Goal: Information Seeking & Learning: Learn about a topic

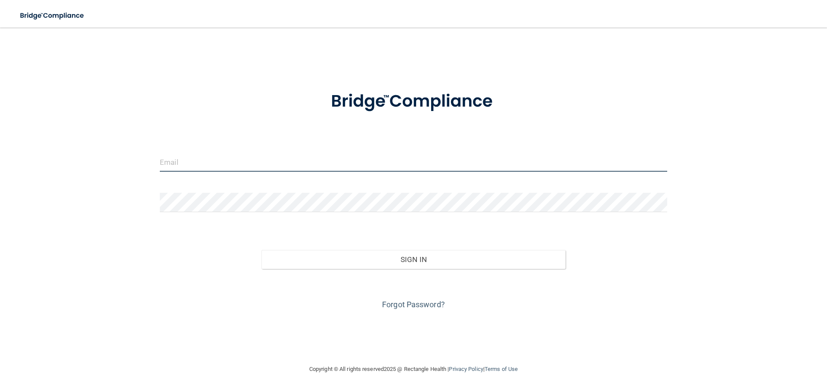
click at [226, 165] on input "email" at bounding box center [413, 161] width 507 height 19
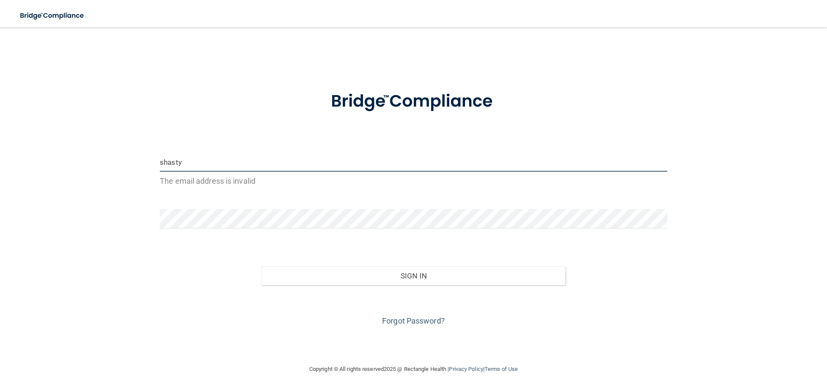
type input "[EMAIL_ADDRESS][DOMAIN_NAME]"
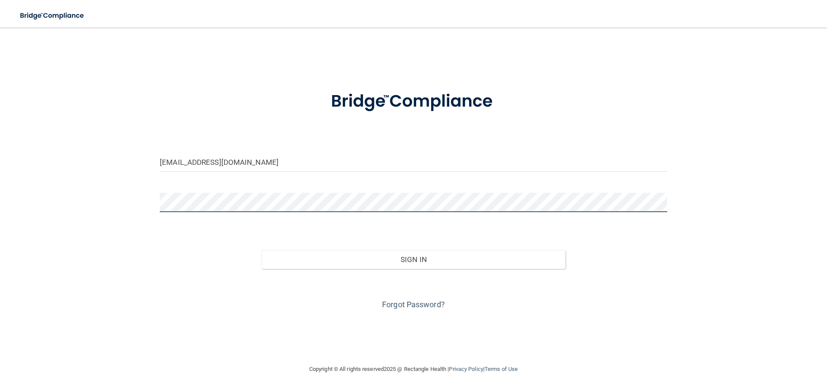
click at [261, 250] on button "Sign In" at bounding box center [413, 259] width 304 height 19
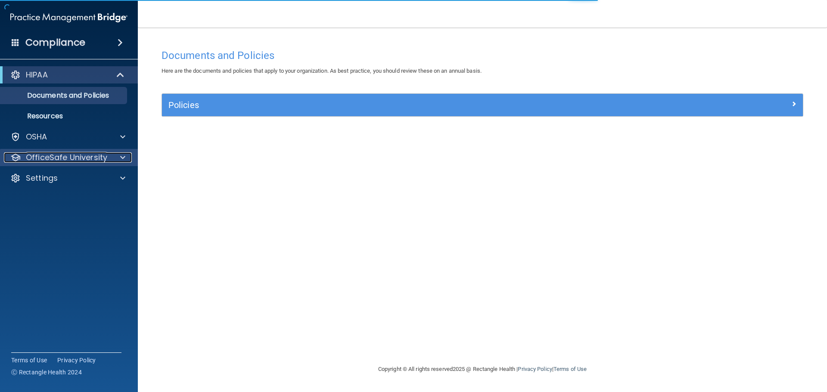
click at [79, 162] on p "OfficeSafe University" at bounding box center [66, 157] width 81 height 10
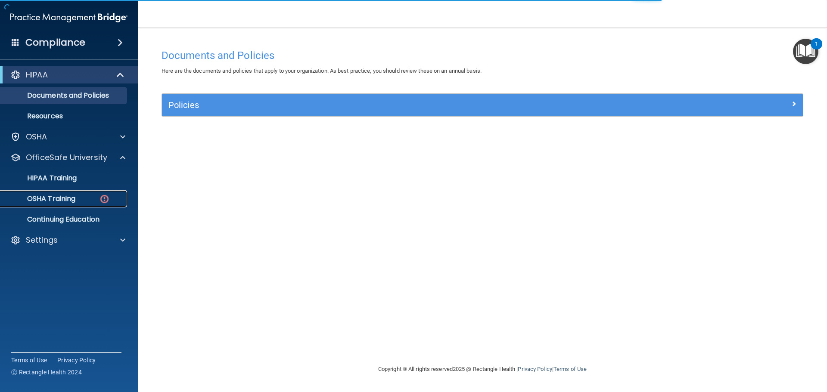
click at [75, 201] on p "OSHA Training" at bounding box center [41, 199] width 70 height 9
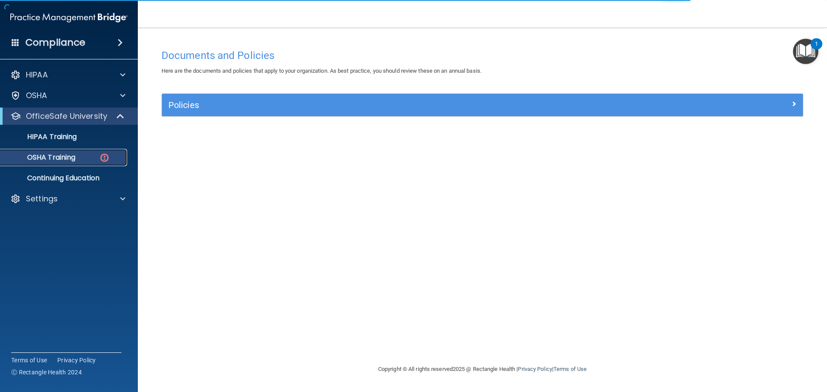
click at [81, 157] on div "OSHA Training" at bounding box center [65, 157] width 118 height 9
click at [39, 158] on p "OSHA Training" at bounding box center [41, 157] width 70 height 9
click at [62, 156] on p "OSHA Training" at bounding box center [41, 157] width 70 height 9
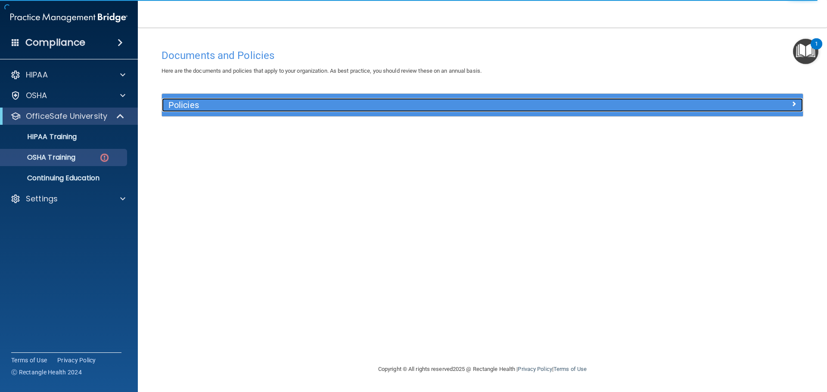
click at [205, 106] on h5 "Policies" at bounding box center [402, 104] width 468 height 9
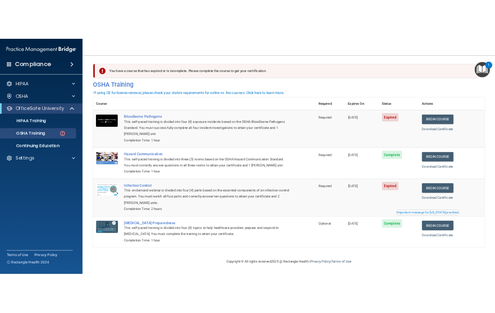
scroll to position [4, 0]
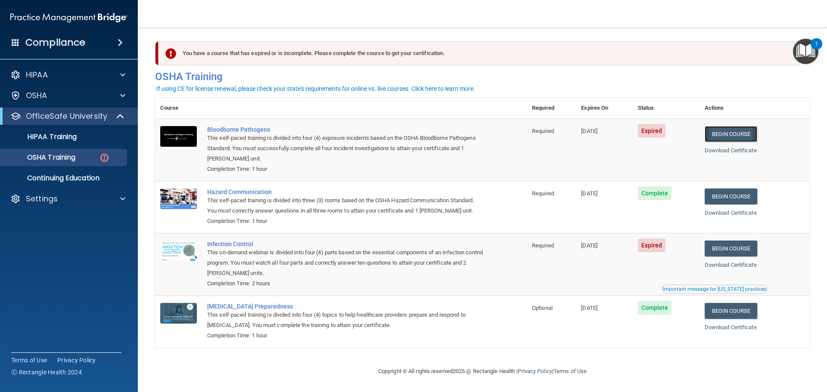
click at [747, 130] on link "Begin Course" at bounding box center [730, 134] width 53 height 16
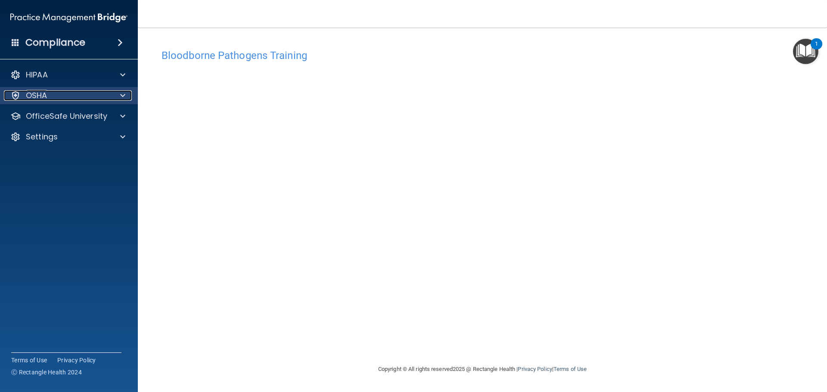
click at [122, 95] on span at bounding box center [122, 95] width 5 height 10
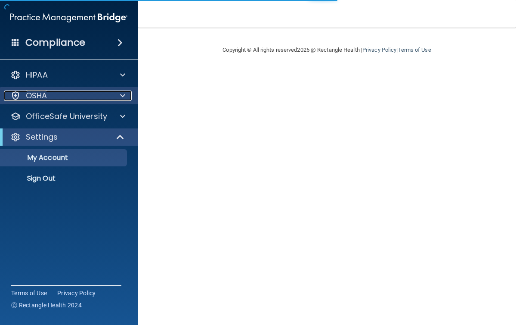
click at [79, 94] on div "OSHA" at bounding box center [57, 95] width 107 height 10
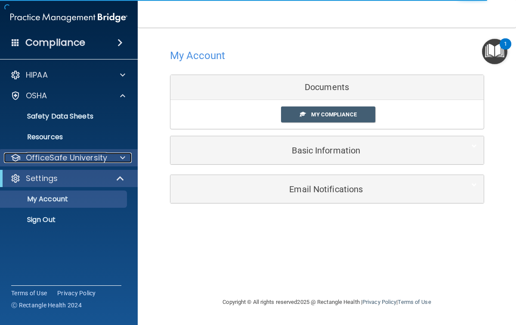
click at [52, 162] on p "OfficeSafe University" at bounding box center [66, 157] width 81 height 10
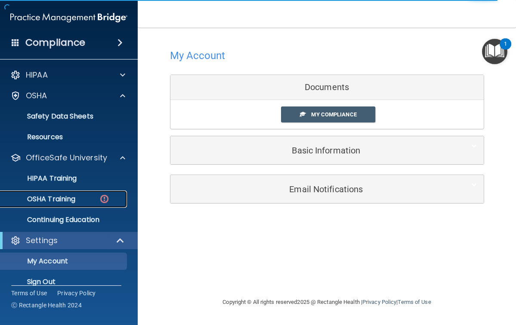
click at [50, 200] on p "OSHA Training" at bounding box center [41, 199] width 70 height 9
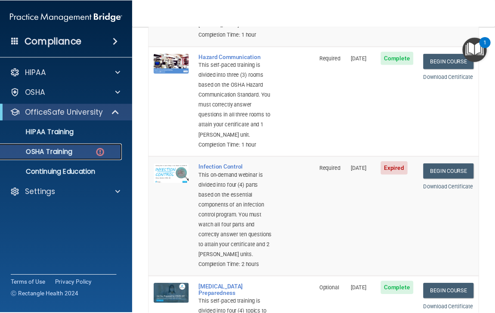
scroll to position [258, 0]
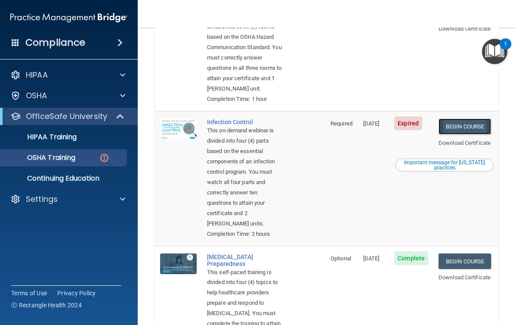
click at [461, 134] on link "Begin Course" at bounding box center [465, 126] width 53 height 16
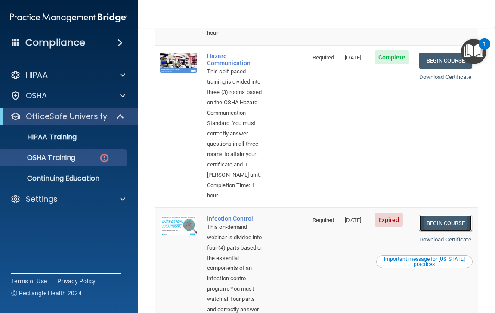
scroll to position [320, 0]
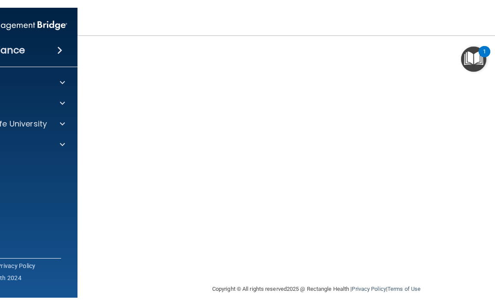
scroll to position [78, 0]
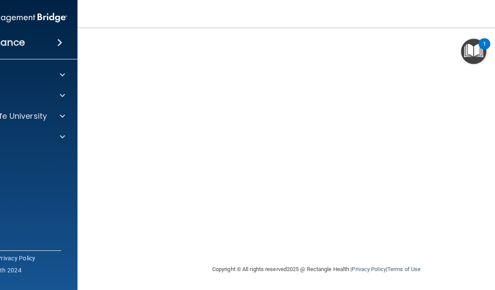
click at [89, 201] on main "Infection Control Training This course doesn’t expire until 08/19/2025. Are you…" at bounding box center [316, 159] width 478 height 263
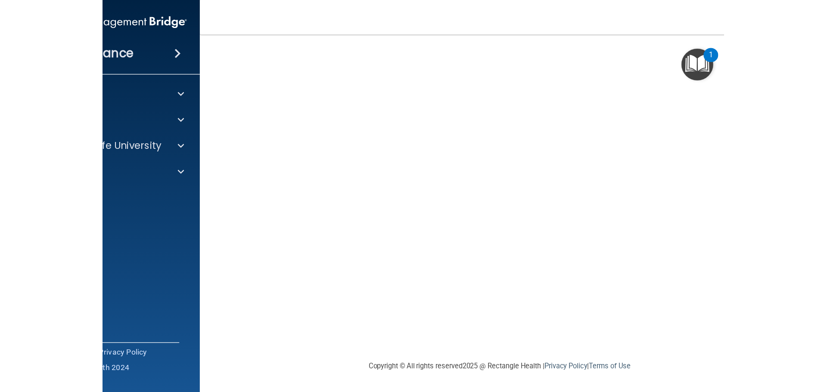
scroll to position [0, 0]
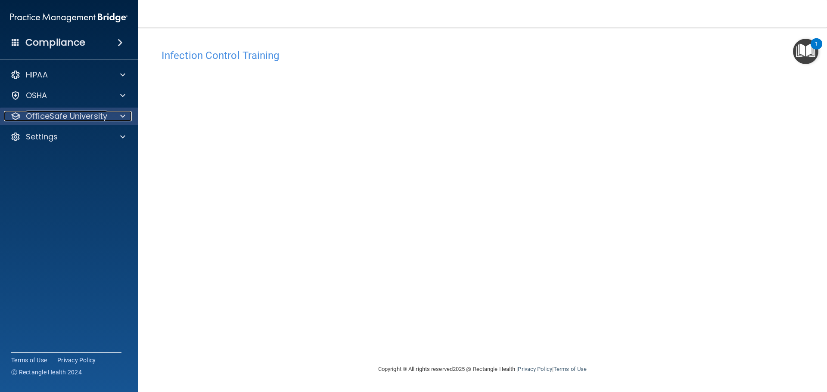
click at [84, 115] on p "OfficeSafe University" at bounding box center [66, 116] width 81 height 10
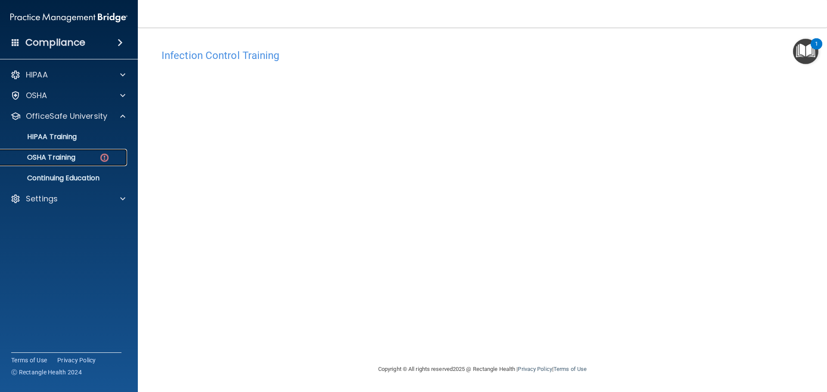
click at [73, 159] on p "OSHA Training" at bounding box center [41, 157] width 70 height 9
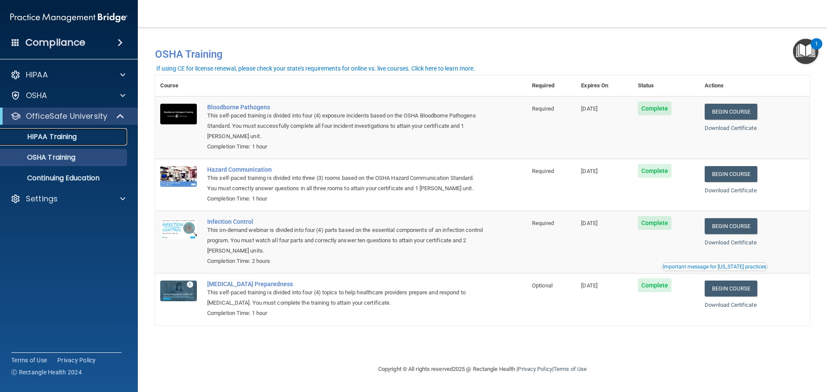
click at [57, 138] on p "HIPAA Training" at bounding box center [41, 137] width 71 height 9
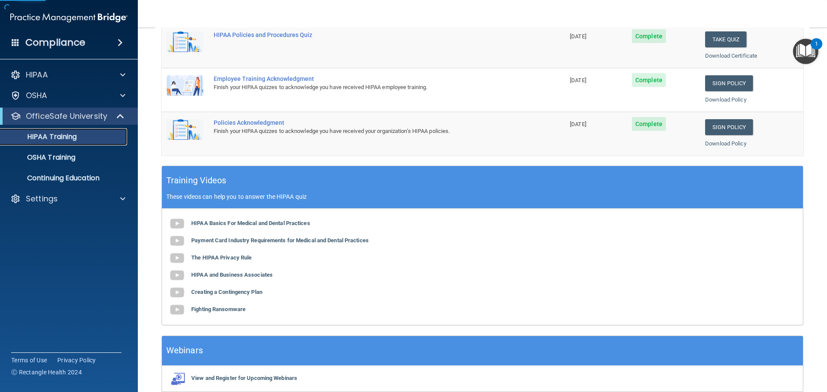
scroll to position [256, 0]
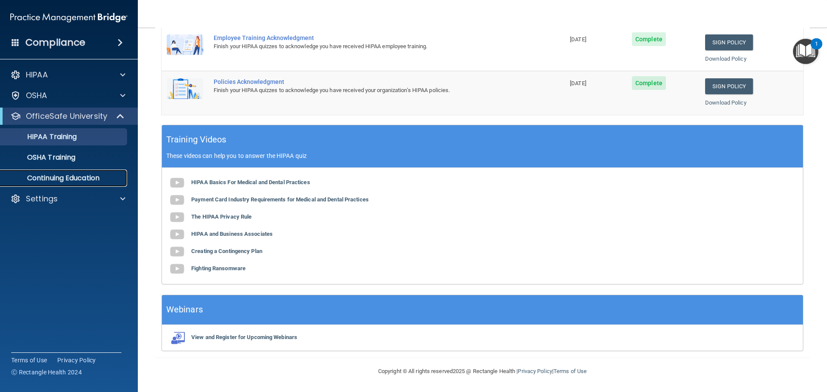
click at [71, 181] on p "Continuing Education" at bounding box center [65, 178] width 118 height 9
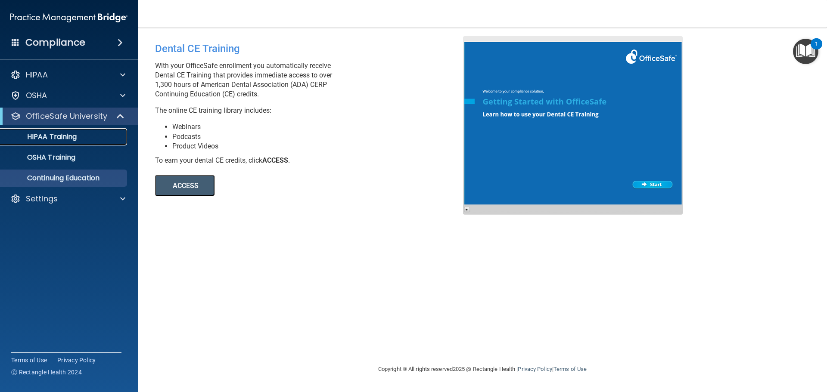
click at [84, 138] on div "HIPAA Training" at bounding box center [65, 137] width 118 height 9
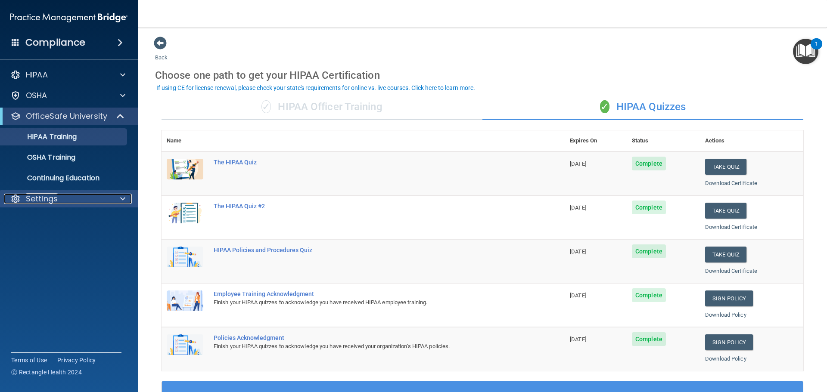
click at [78, 200] on div "Settings" at bounding box center [57, 199] width 107 height 10
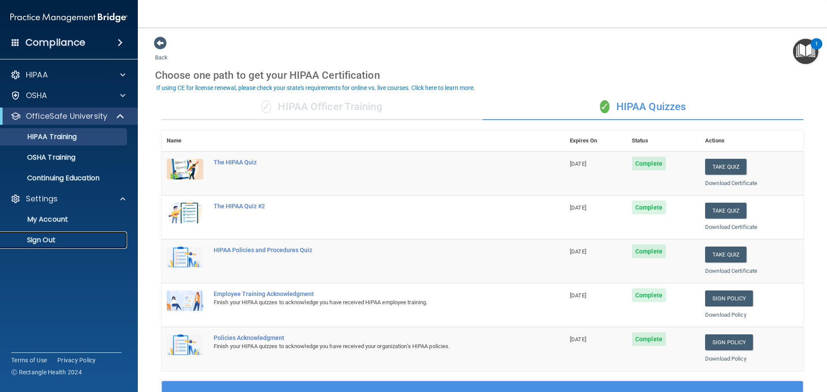
click at [41, 237] on p "Sign Out" at bounding box center [65, 240] width 118 height 9
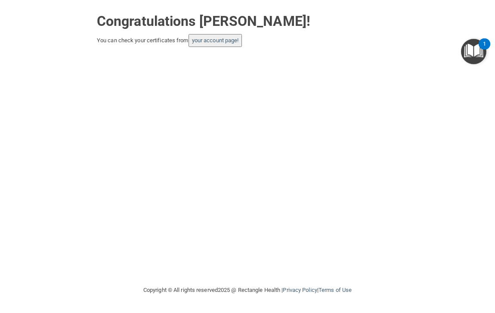
click at [217, 36] on button "your account page!" at bounding box center [216, 40] width 54 height 13
click at [232, 46] on button "your account page!" at bounding box center [216, 40] width 54 height 13
